Goal: Task Accomplishment & Management: Manage account settings

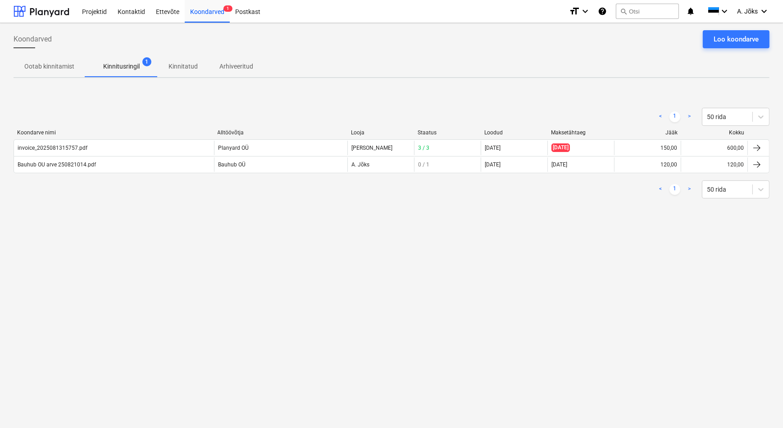
click at [339, 238] on div "Koondarved Loo koondarve Ootab kinnitamist Kinnitusringil 1 Kinnitatud Arhiveer…" at bounding box center [391, 225] width 783 height 405
click at [745, 33] on div "Loo koondarve" at bounding box center [736, 39] width 45 height 12
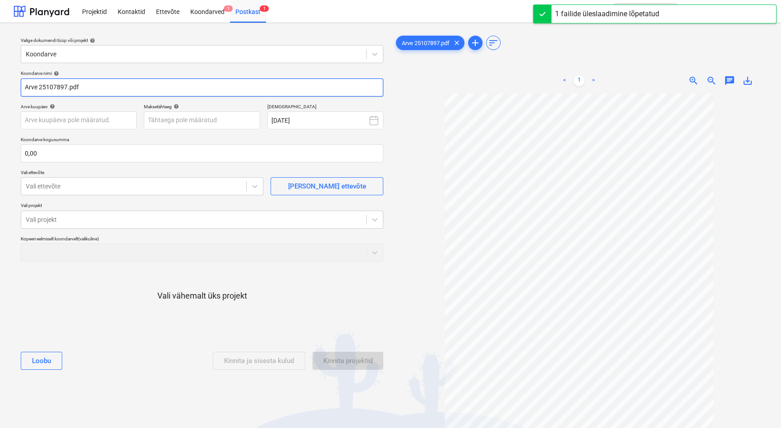
click at [27, 87] on input "Arve 25107897.pdf" at bounding box center [202, 87] width 362 height 18
paste input "ESSVE Estonia AS"
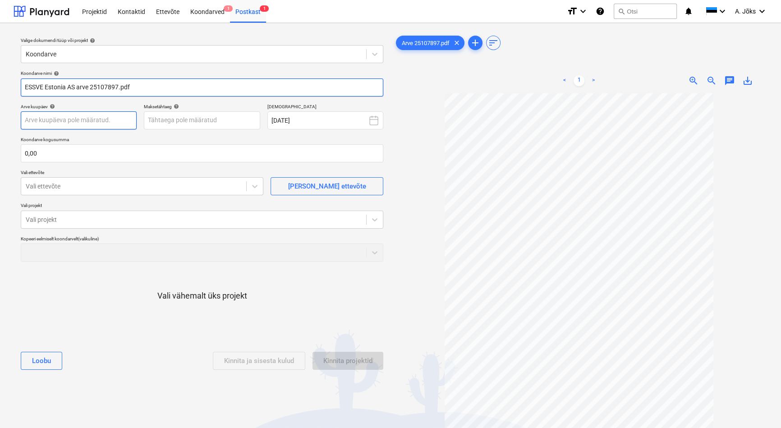
type input "ESSVE Estonia AS arve 25107897.pdf"
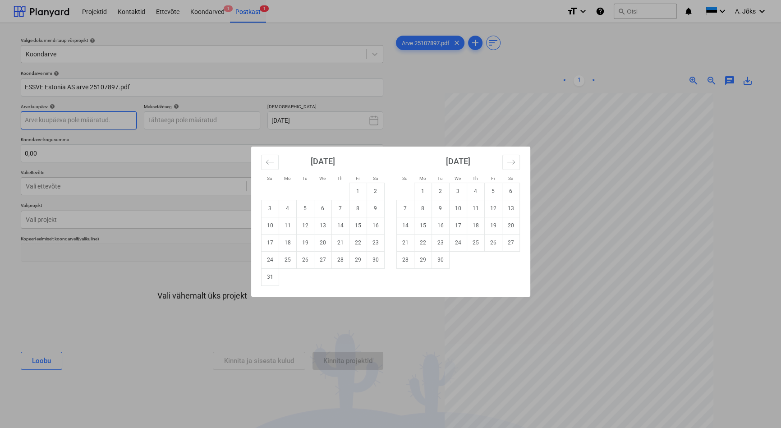
click at [107, 126] on body "Projektid Kontaktid Ettevõte Koondarved 1 Postkast 1 format_size keyboard_arrow…" at bounding box center [390, 214] width 781 height 428
click at [286, 261] on td "25" at bounding box center [288, 259] width 18 height 17
type input "[DATE]"
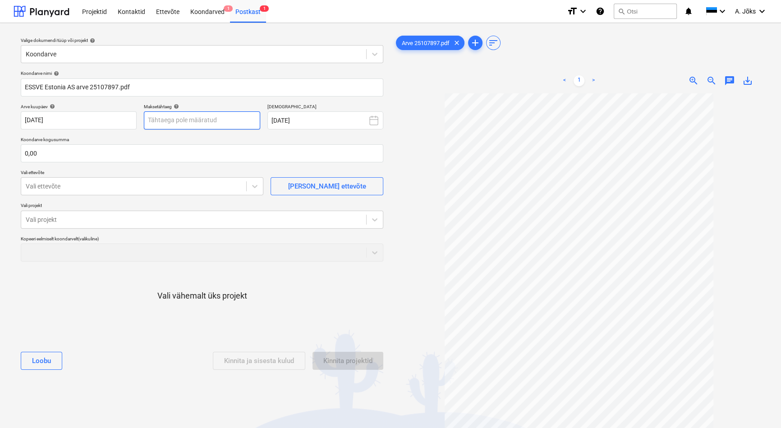
click at [176, 121] on body "Projektid Kontaktid Ettevõte Koondarved 1 Postkast 1 format_size keyboard_arrow…" at bounding box center [390, 214] width 781 height 428
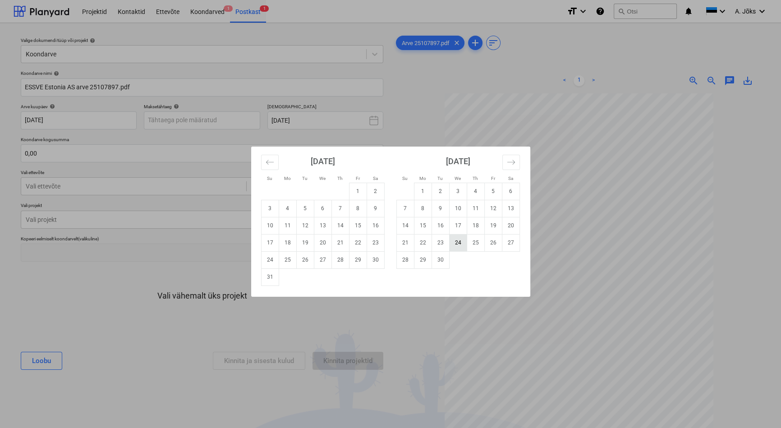
click at [460, 244] on td "24" at bounding box center [458, 242] width 18 height 17
type input "[DATE]"
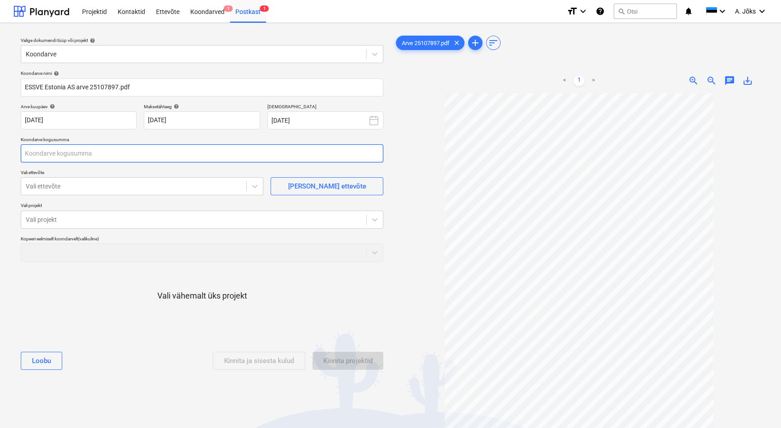
click at [99, 156] on input "text" at bounding box center [202, 153] width 362 height 18
type input "262,17"
click at [105, 186] on div at bounding box center [134, 186] width 216 height 9
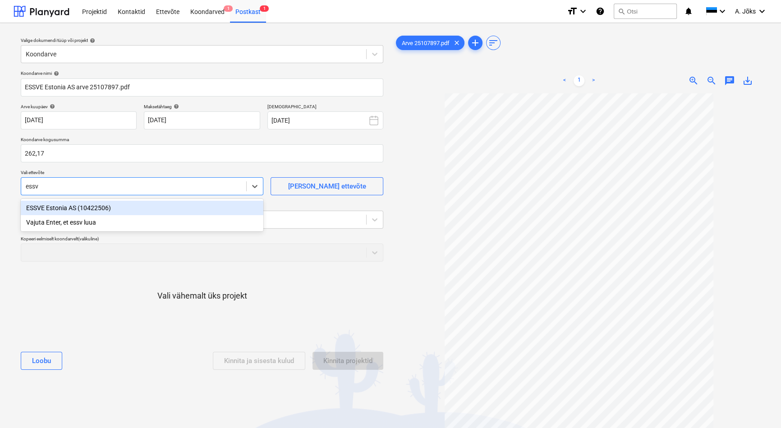
type input "essve"
click at [86, 207] on div "ESSVE Estonia AS (10422506)" at bounding box center [142, 208] width 243 height 14
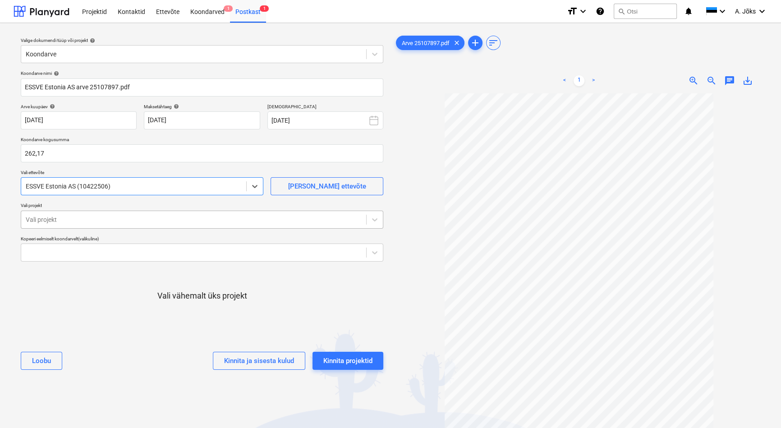
click at [86, 219] on div at bounding box center [194, 219] width 336 height 9
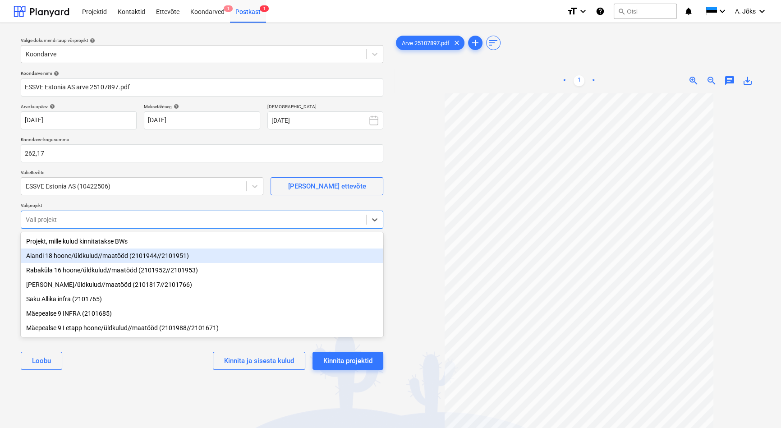
click at [71, 257] on div "Aiandi 18 hoone/üldkulud//maatööd (2101944//2101951)" at bounding box center [202, 255] width 362 height 14
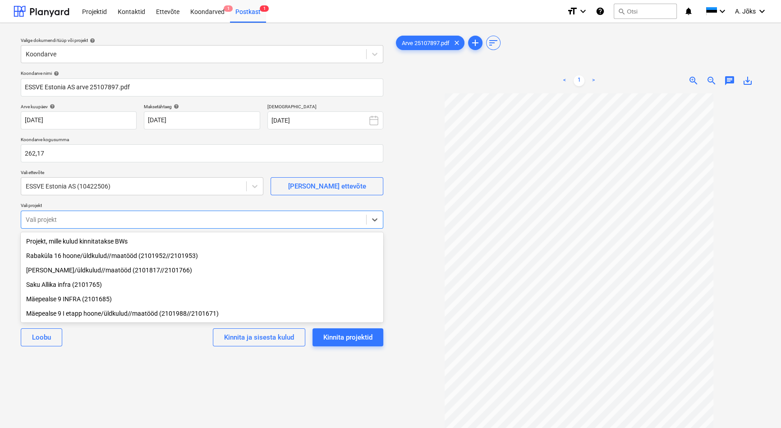
click at [138, 387] on div "Valige dokumendi tüüp või projekt help Koondarve Koondarve nimi help ESSVE Esto…" at bounding box center [202, 264] width 377 height 469
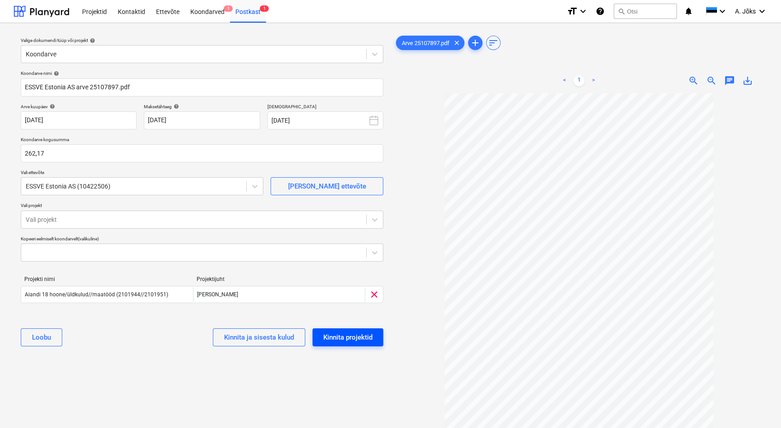
click at [366, 338] on div "Kinnita projektid" at bounding box center [347, 337] width 49 height 12
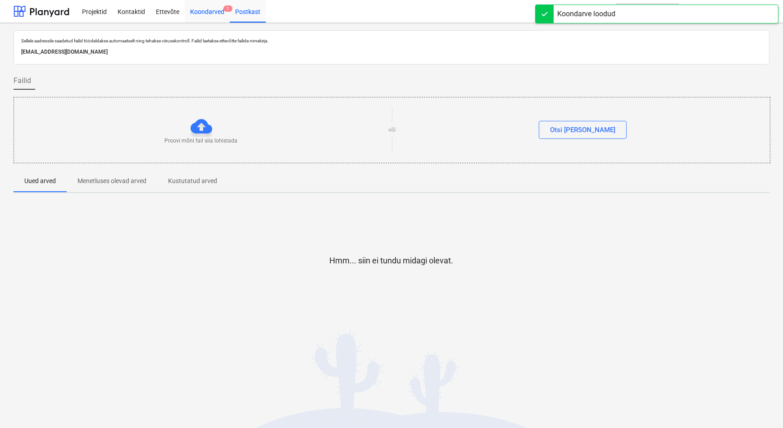
click at [198, 15] on div "Koondarved 1" at bounding box center [207, 11] width 45 height 23
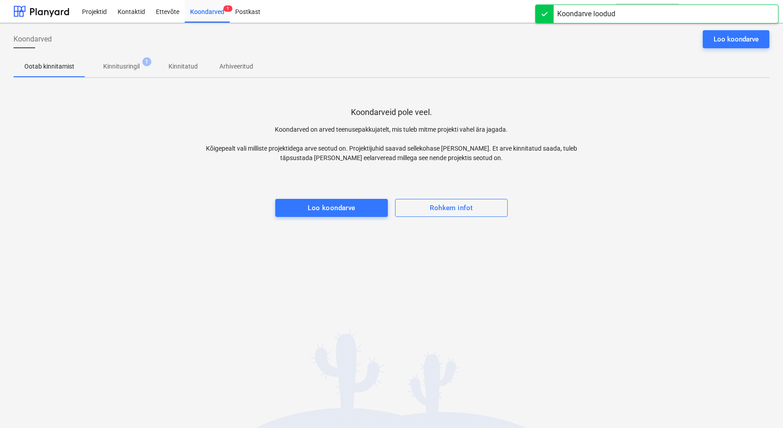
click at [132, 68] on p "Kinnitusringil" at bounding box center [121, 66] width 37 height 9
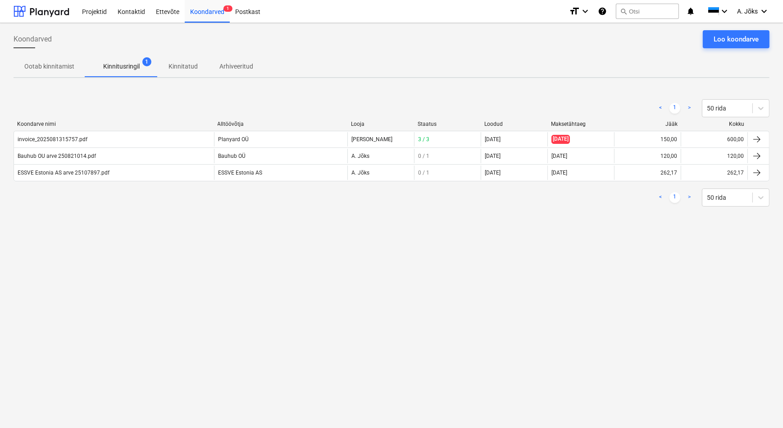
drag, startPoint x: 421, startPoint y: 279, endPoint x: 407, endPoint y: 279, distance: 13.1
click at [421, 279] on div "Koondarved Loo koondarve Ootab kinnitamist Kinnitusringil 1 Kinnitatud Arhiveer…" at bounding box center [391, 225] width 783 height 405
click at [177, 293] on div "Koondarved Loo koondarve Ootab kinnitamist Kinnitusringil 1 Kinnitatud Arhiveer…" at bounding box center [391, 225] width 783 height 405
